Goal: Information Seeking & Learning: Learn about a topic

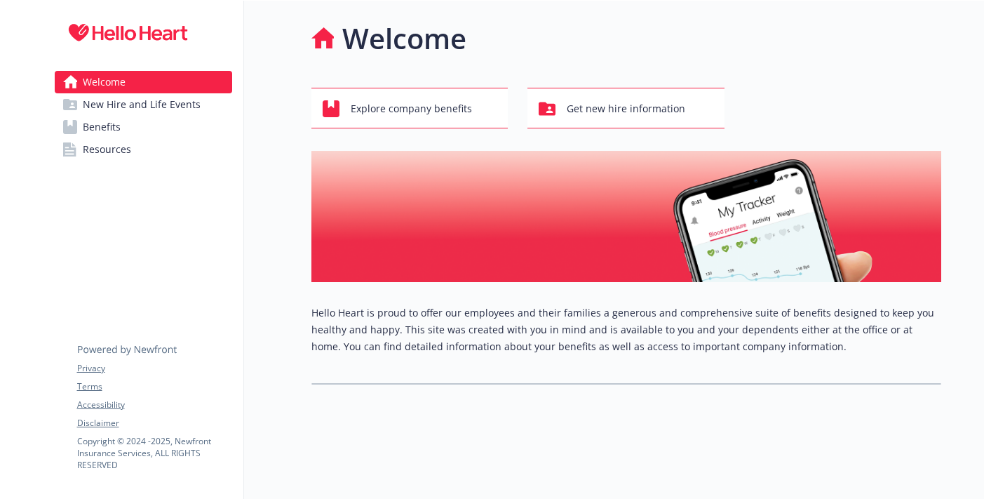
scroll to position [1, 0]
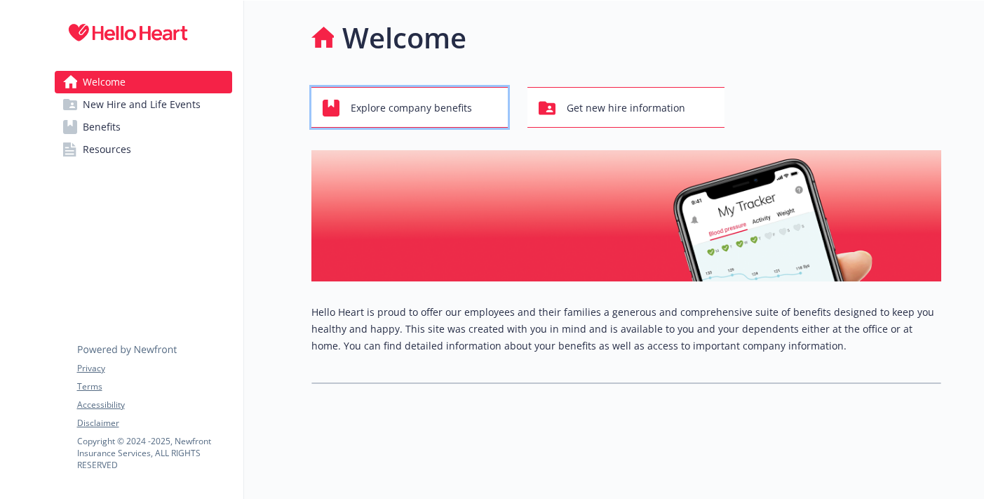
click at [442, 116] on span "Explore company benefits" at bounding box center [411, 108] width 121 height 27
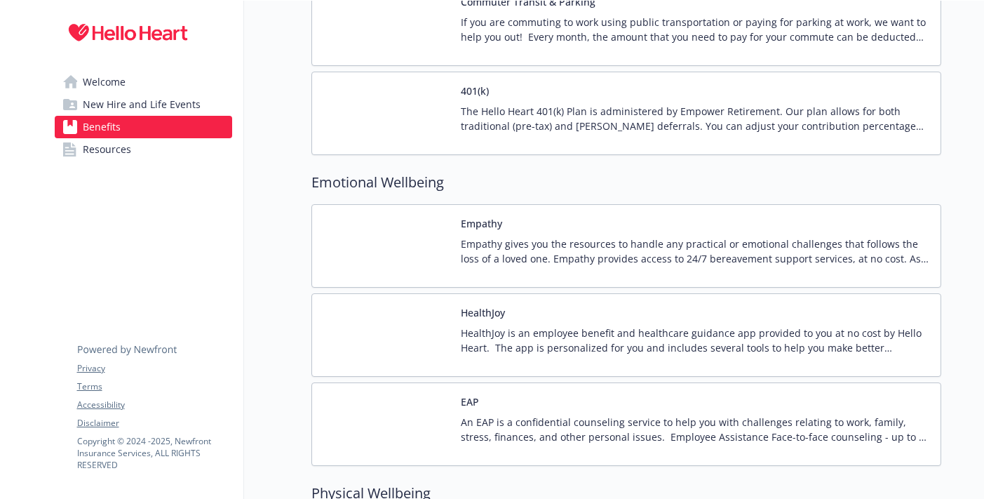
scroll to position [1937, 0]
